Goal: Book appointment/travel/reservation

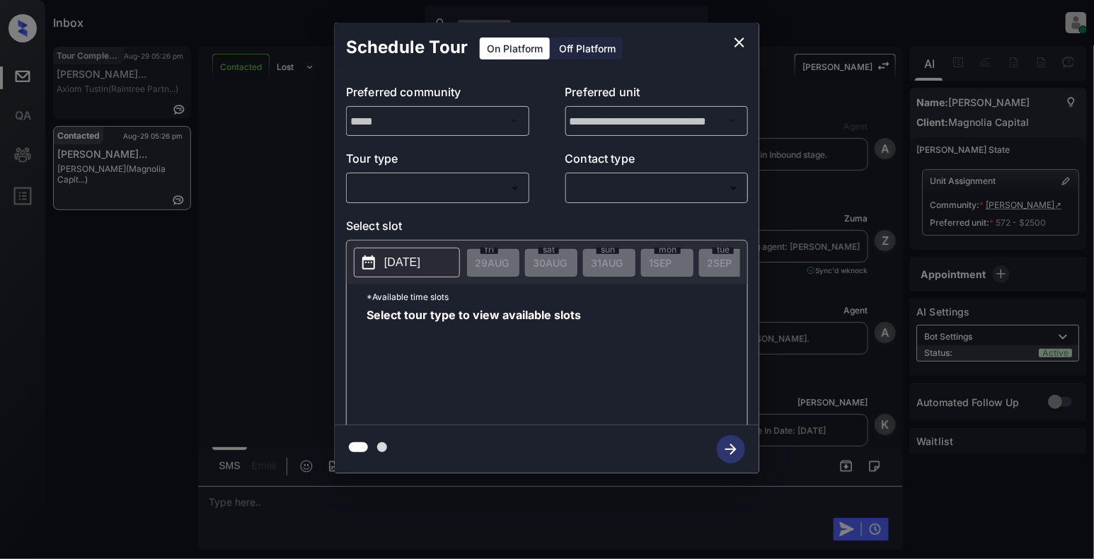
scroll to position [1403, 0]
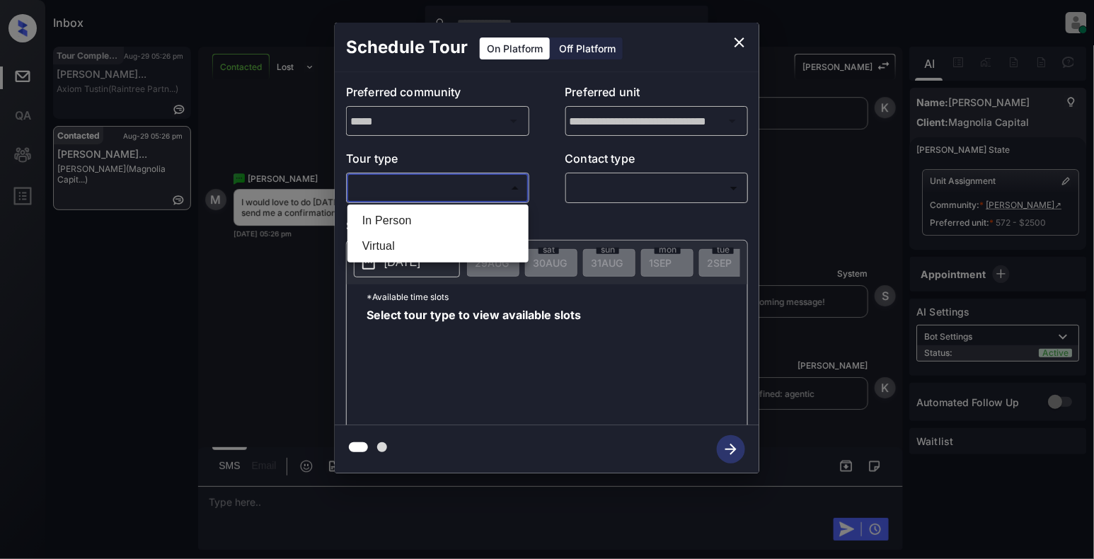
click at [471, 182] on body "Inbox Cynthia Montañez Online Set yourself offline Set yourself on break Profil…" at bounding box center [547, 279] width 1094 height 559
click at [437, 230] on li "In Person" at bounding box center [438, 220] width 174 height 25
type input "********"
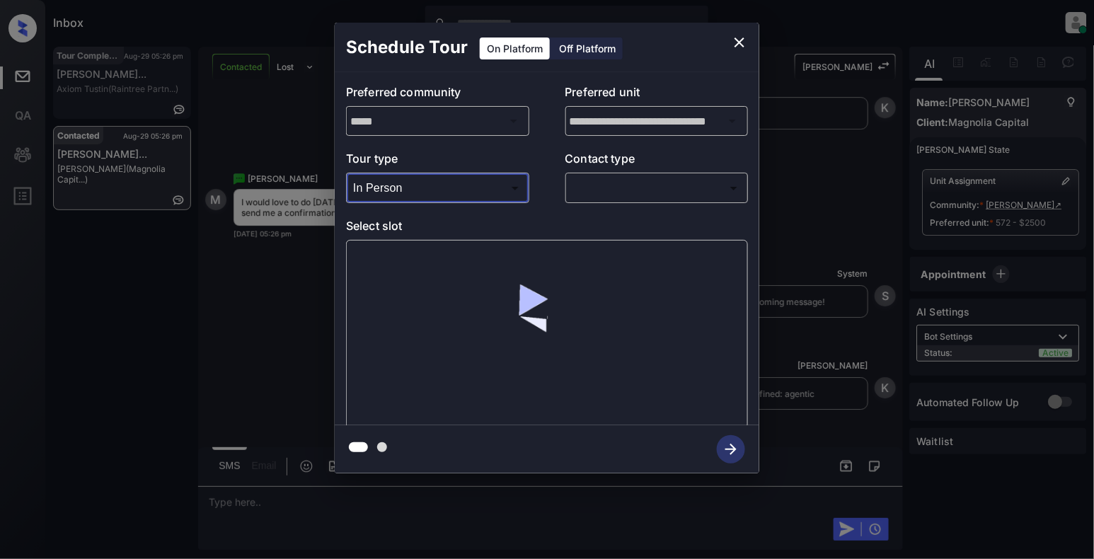
click at [624, 195] on body "Inbox Cynthia Montañez Online Set yourself offline Set yourself on break Profil…" at bounding box center [547, 279] width 1094 height 559
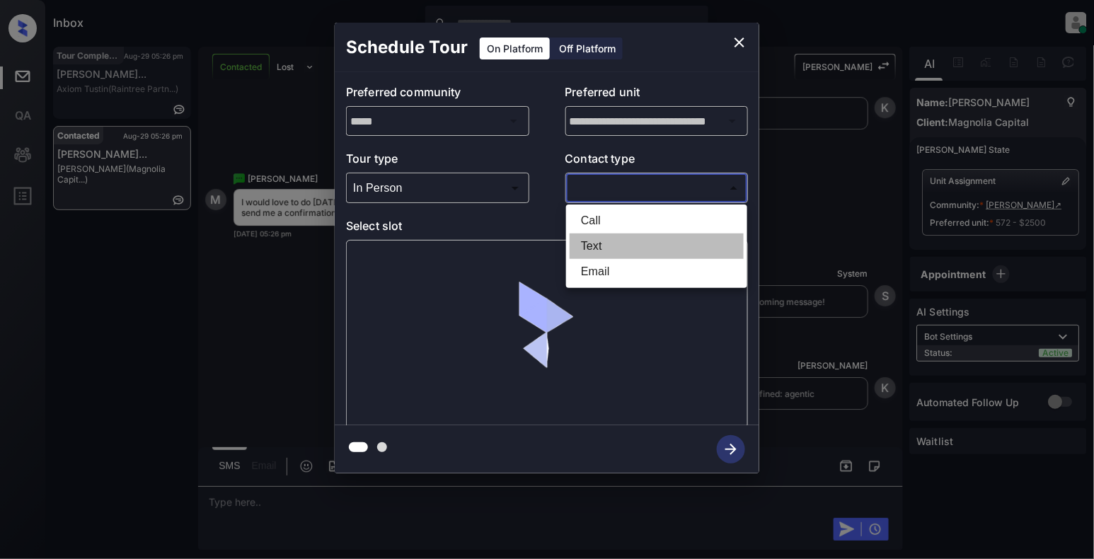
click at [622, 241] on li "Text" at bounding box center [657, 246] width 174 height 25
type input "****"
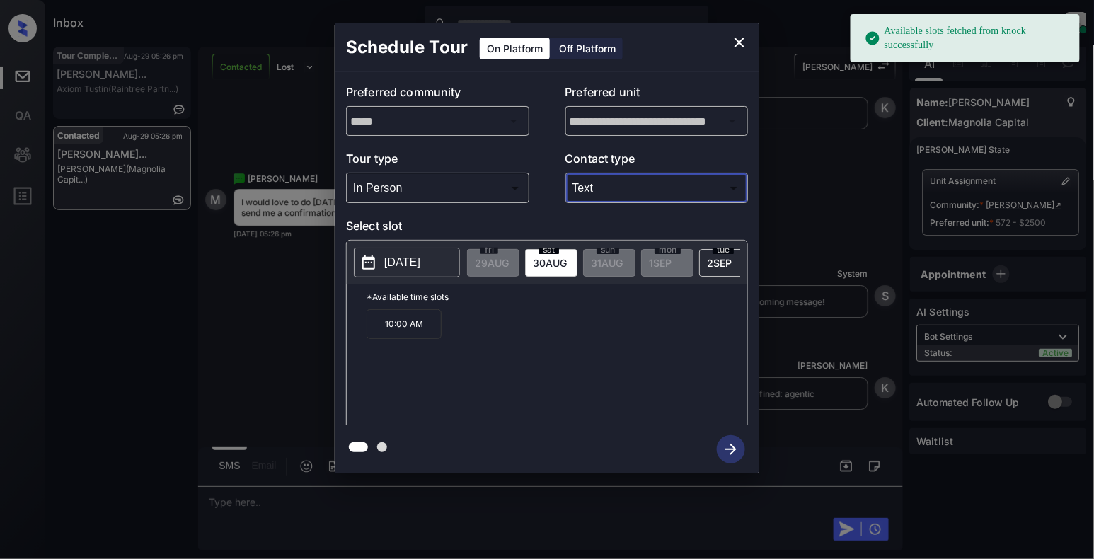
click at [396, 262] on p "2025-08-30" at bounding box center [402, 262] width 36 height 17
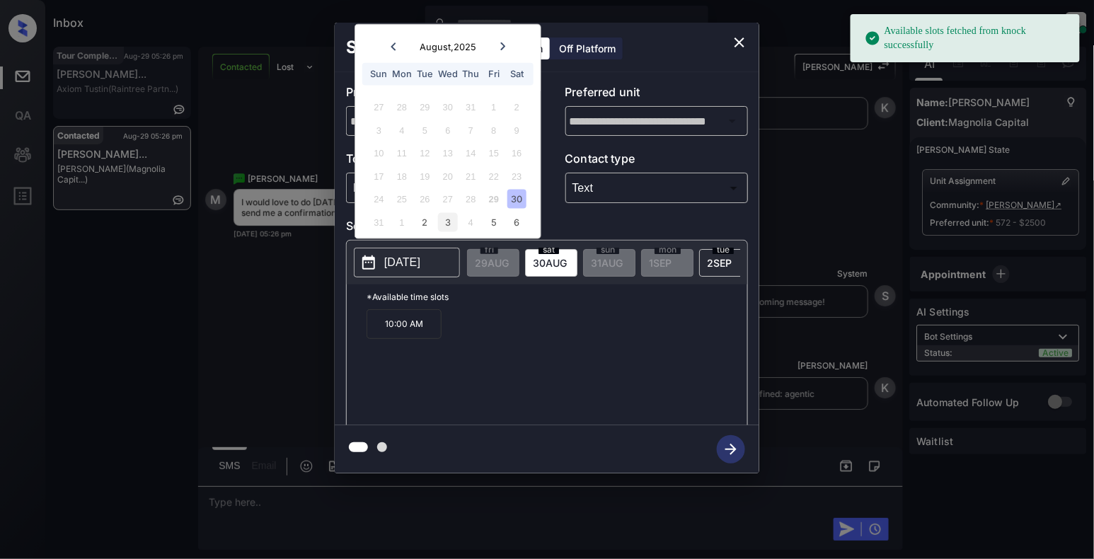
click at [448, 219] on div "3" at bounding box center [447, 221] width 19 height 19
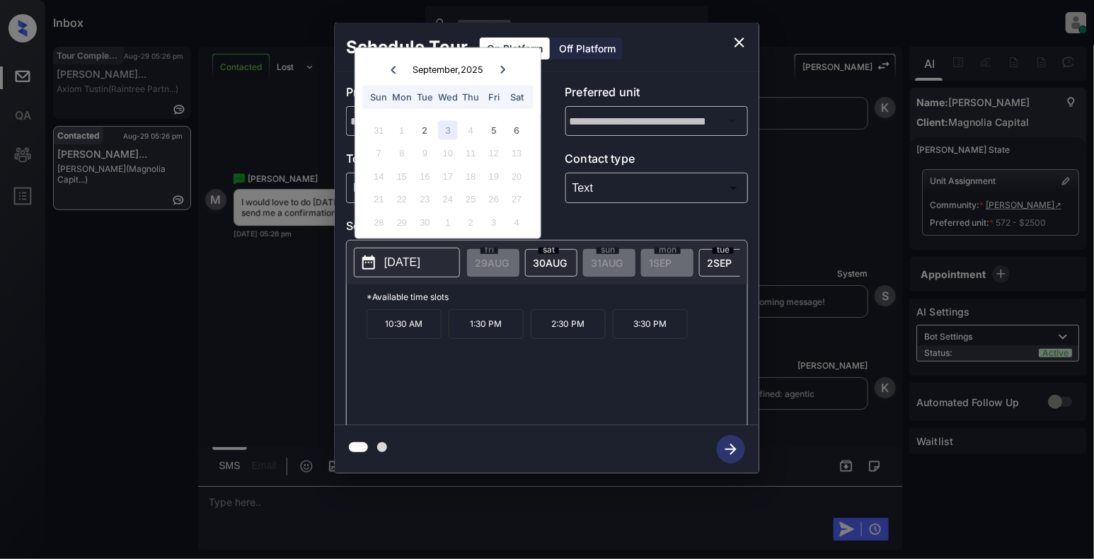
click at [514, 335] on p "1:30 PM" at bounding box center [486, 324] width 75 height 30
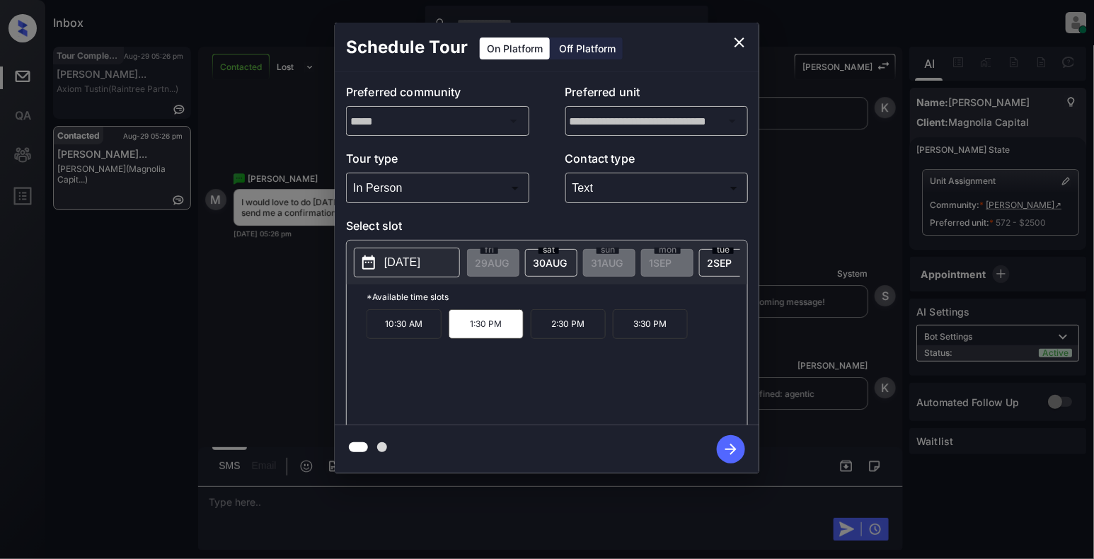
click at [738, 454] on icon "button" at bounding box center [731, 449] width 28 height 28
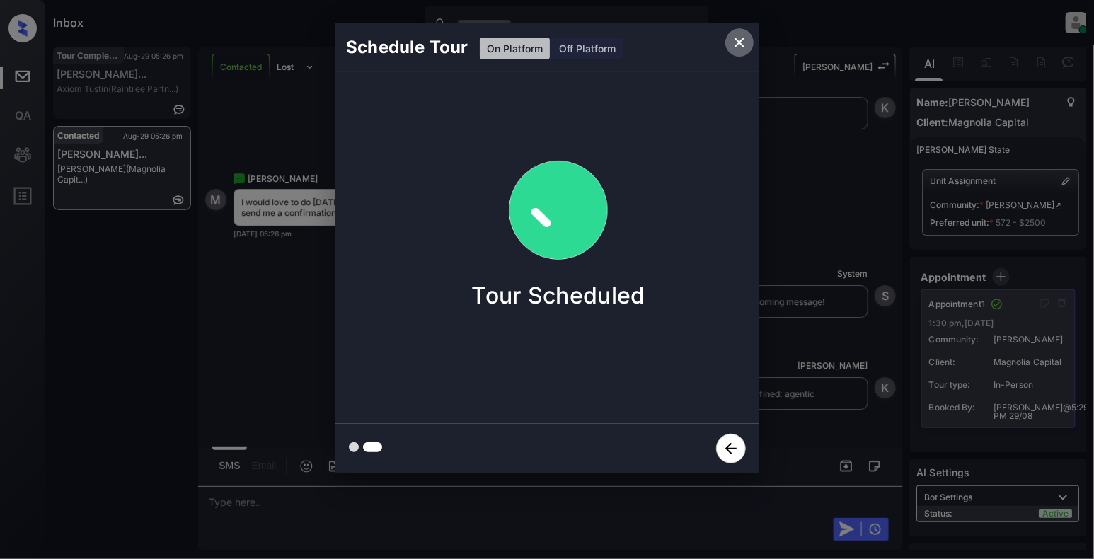
click at [743, 43] on icon "close" at bounding box center [739, 42] width 17 height 17
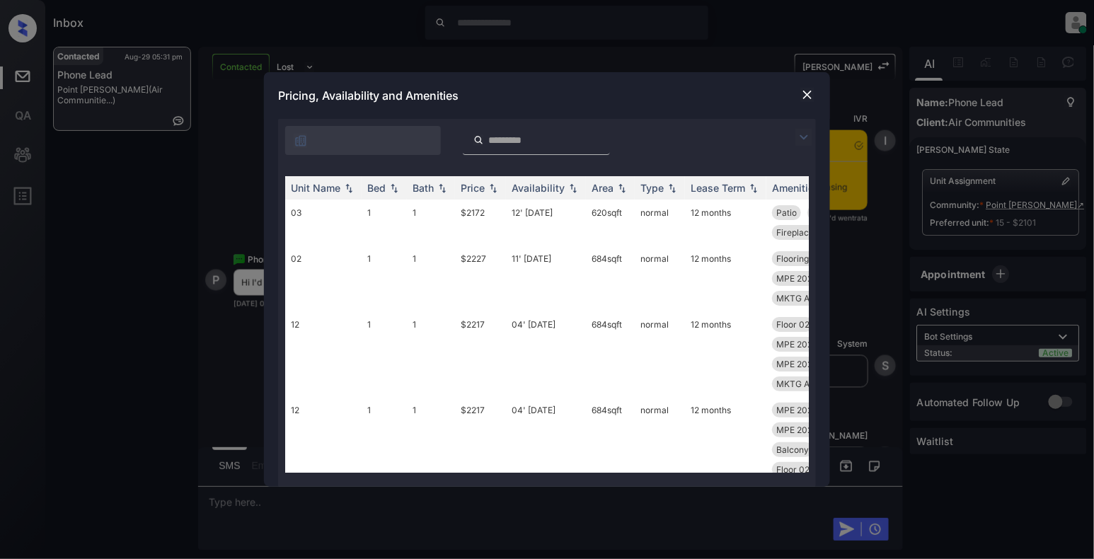
click at [802, 89] on img at bounding box center [808, 95] width 14 height 14
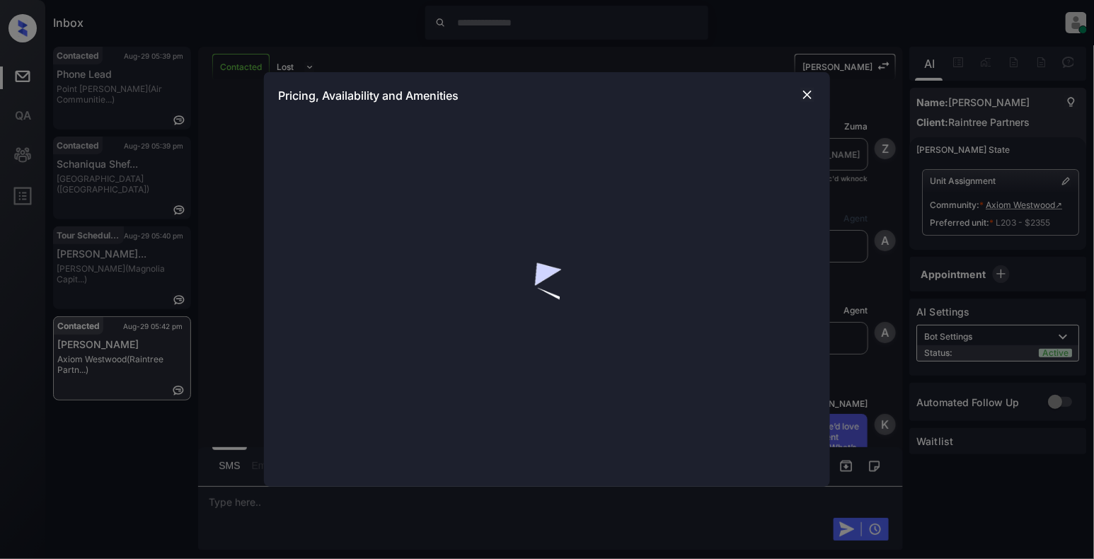
scroll to position [1488, 0]
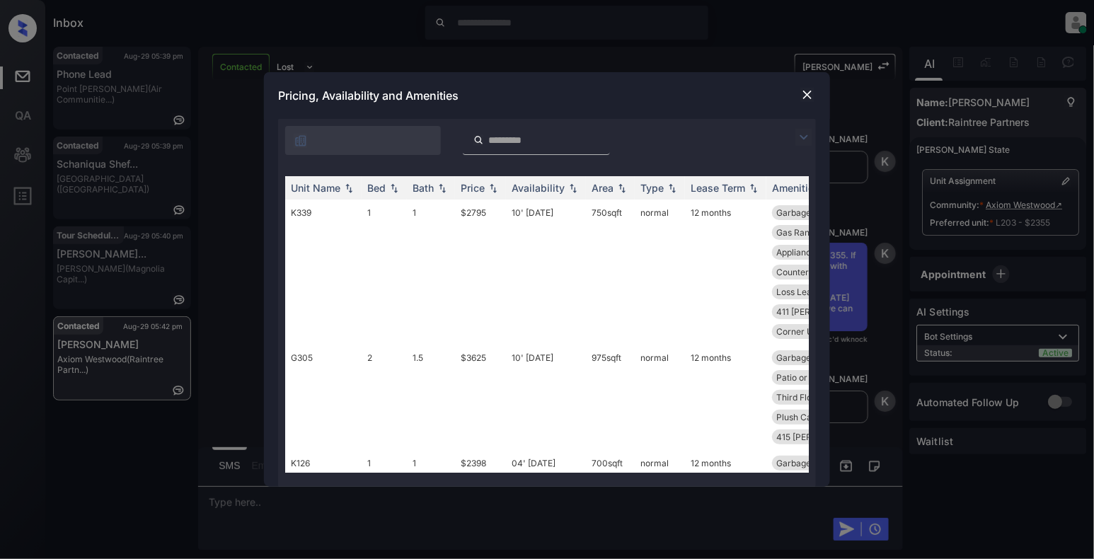
click at [508, 139] on input "search" at bounding box center [545, 140] width 116 height 12
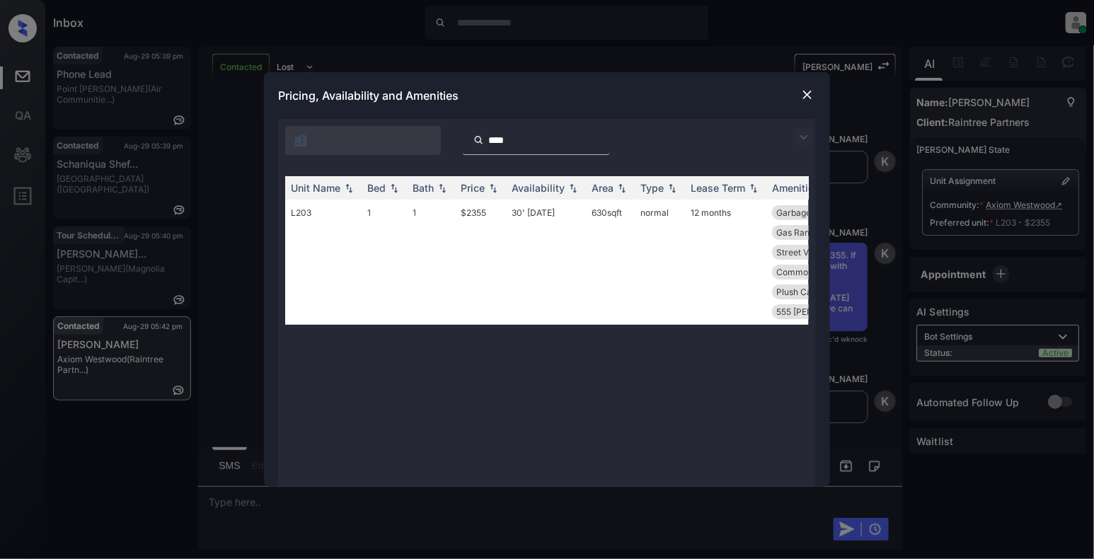
type input "****"
click at [807, 95] on img at bounding box center [808, 95] width 14 height 14
